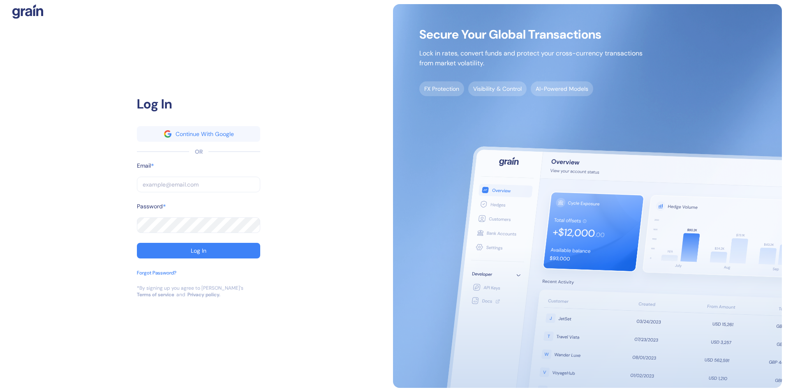
type input "[EMAIL_ADDRESS][PERSON_NAME][PERSON_NAME][DOMAIN_NAME]"
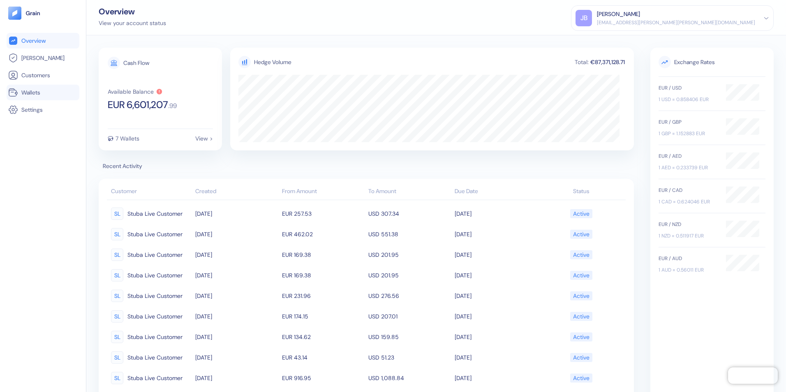
click at [29, 92] on span "Wallets" at bounding box center [30, 92] width 19 height 8
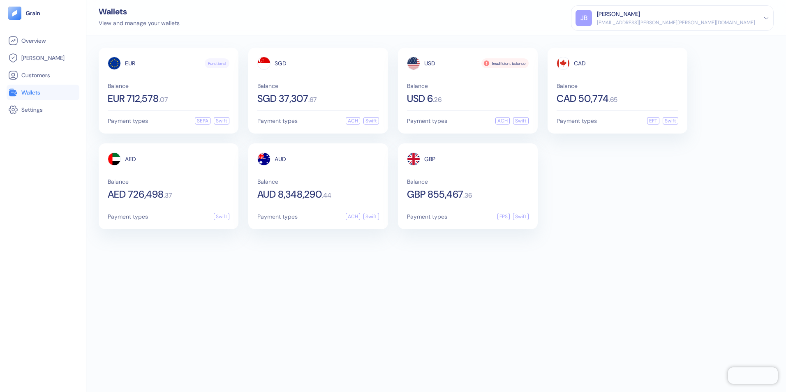
drag, startPoint x: 318, startPoint y: 309, endPoint x: 309, endPoint y: 302, distance: 11.7
click at [317, 309] on div "EUR Functional Balance EUR 712,578 . 07 Payment types SEPA Swift SGD Balance SG…" at bounding box center [435, 213] width 699 height 357
click at [645, 235] on div "EUR Functional Balance EUR 712,578 . 07 Payment types SEPA Swift SGD Balance SG…" at bounding box center [435, 213] width 699 height 357
click at [137, 322] on div "EUR Functional Balance EUR 712,578 . 07 Payment types SEPA Swift SGD Balance SG…" at bounding box center [435, 213] width 699 height 357
